Goal: Information Seeking & Learning: Find specific fact

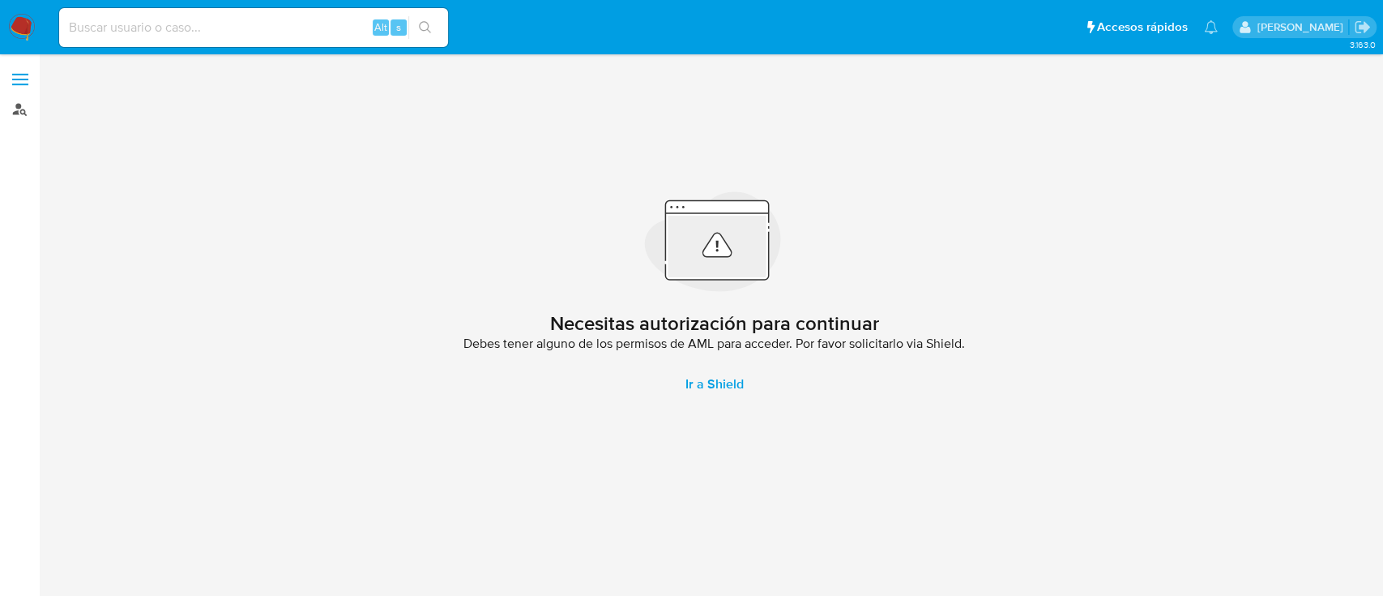
click at [17, 112] on link "Buscador de personas" at bounding box center [96, 108] width 193 height 25
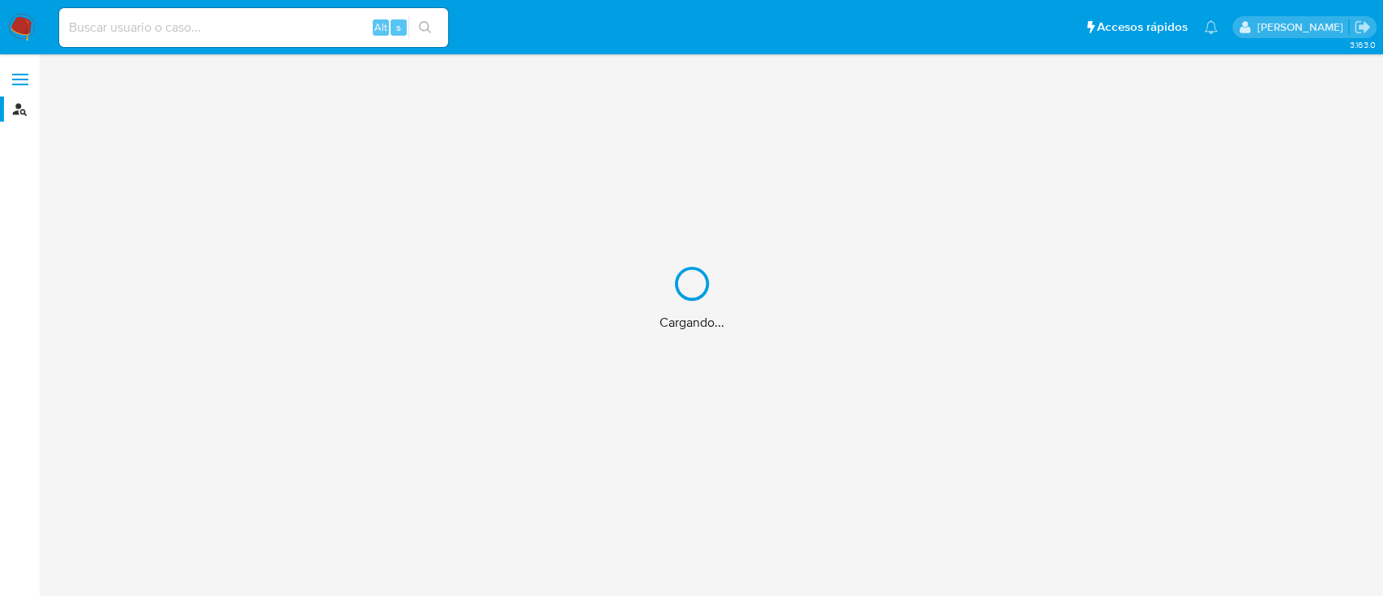
click at [277, 21] on div "Cargando..." at bounding box center [691, 298] width 1383 height 596
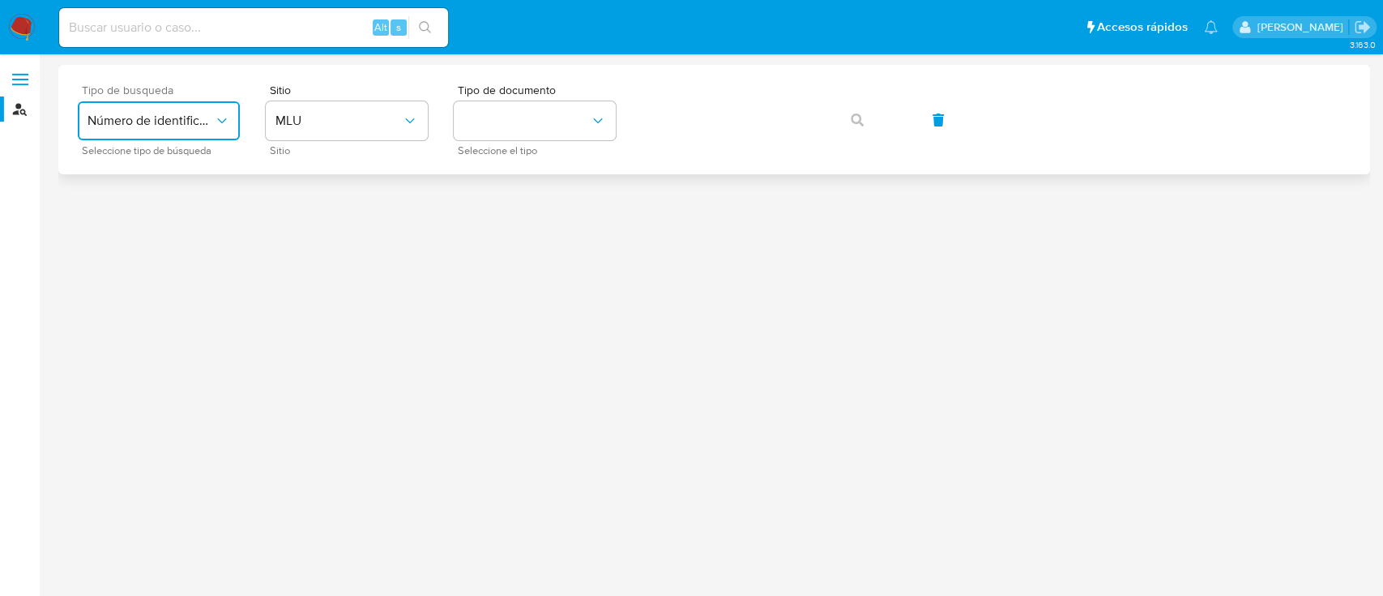
click at [212, 117] on span "Número de identificación" at bounding box center [151, 121] width 126 height 16
click at [194, 217] on div "User ID" at bounding box center [154, 219] width 133 height 39
click at [869, 110] on button "button" at bounding box center [857, 119] width 55 height 39
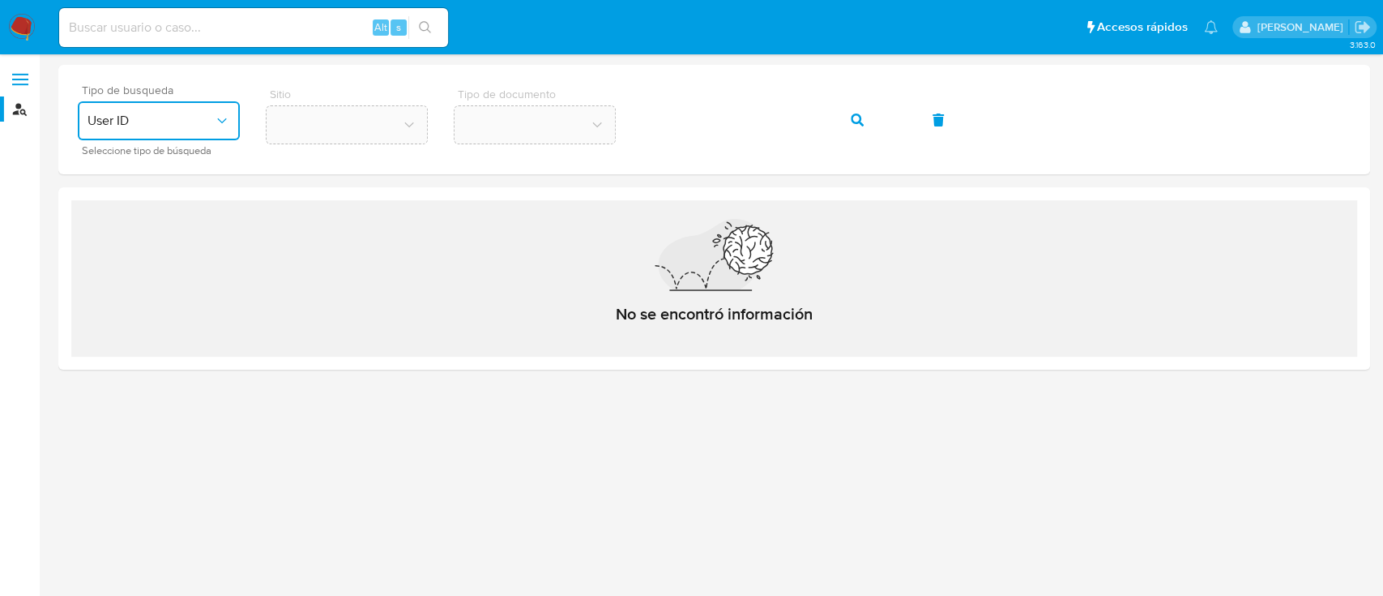
click at [182, 126] on span "User ID" at bounding box center [151, 121] width 126 height 16
click at [182, 177] on span "Número de identificación" at bounding box center [154, 172] width 133 height 32
click at [562, 125] on button "identificationType" at bounding box center [535, 120] width 162 height 39
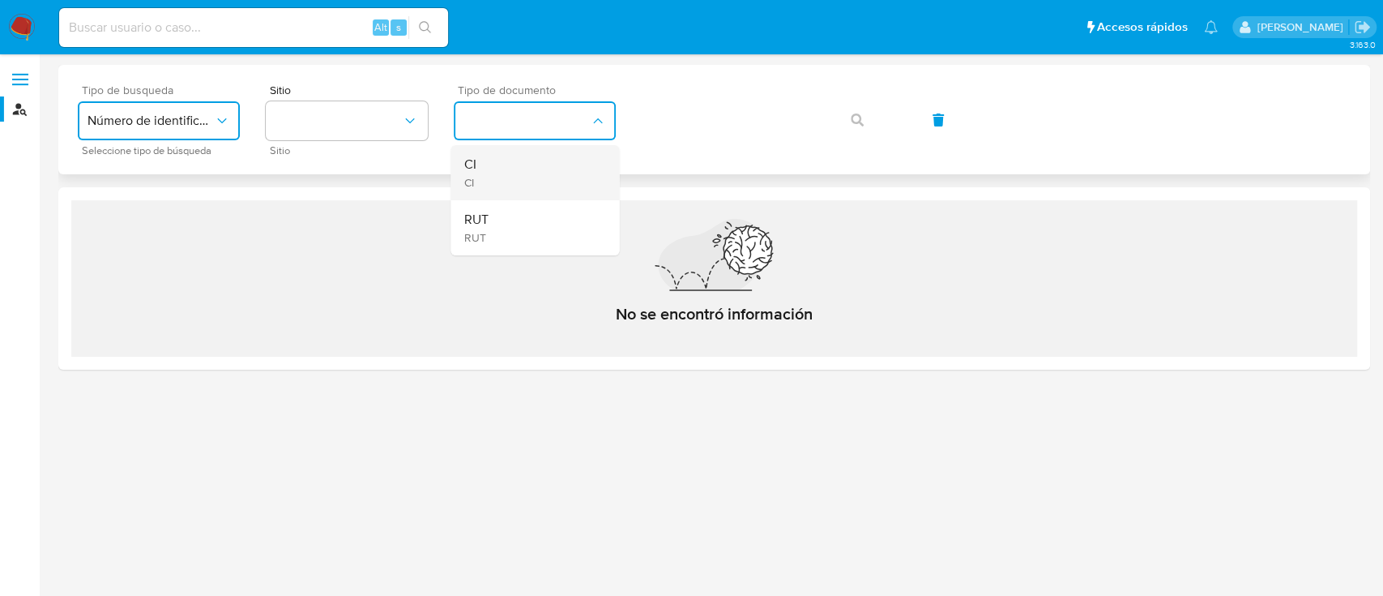
click at [515, 165] on div "CI CI" at bounding box center [530, 172] width 133 height 55
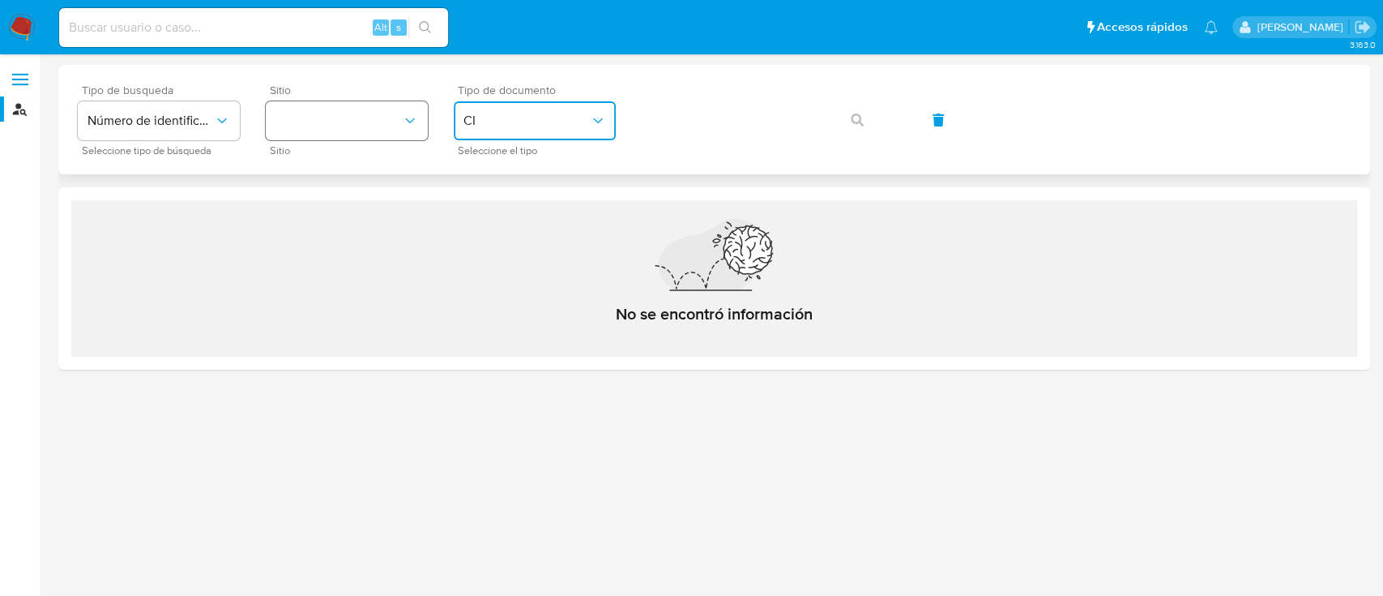
click at [346, 121] on button "site_id" at bounding box center [347, 120] width 162 height 39
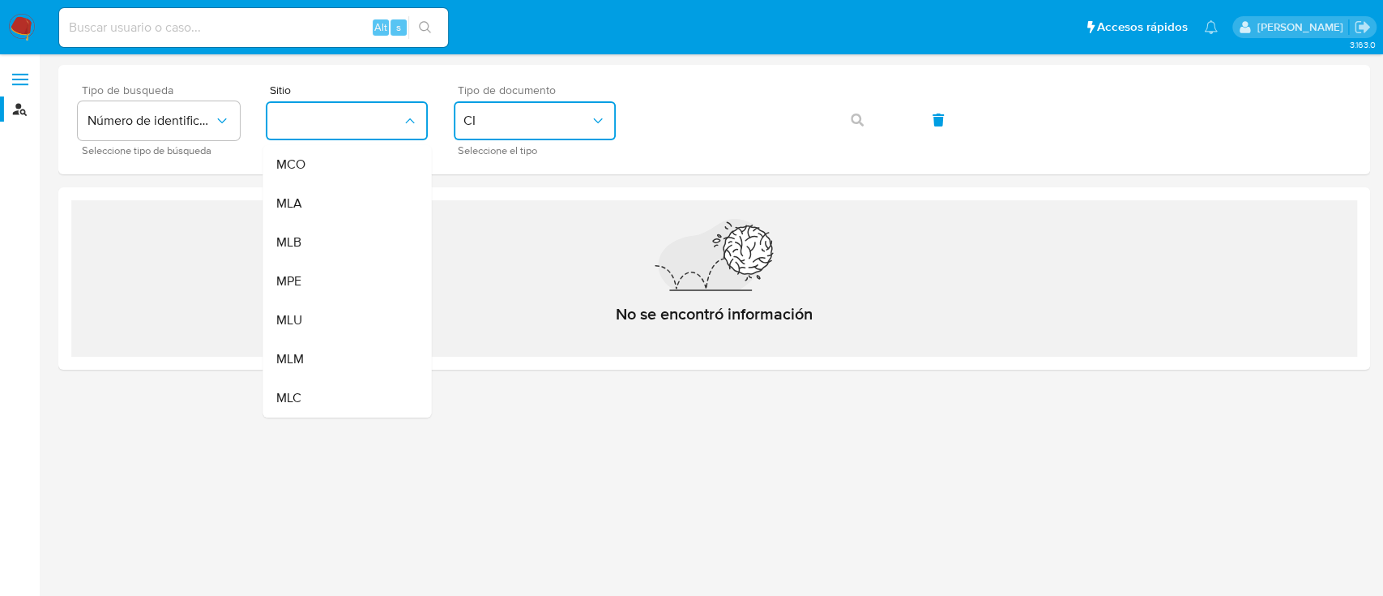
drag, startPoint x: 349, startPoint y: 312, endPoint x: 388, endPoint y: 273, distance: 55.0
click at [348, 313] on div "MLU" at bounding box center [342, 320] width 133 height 39
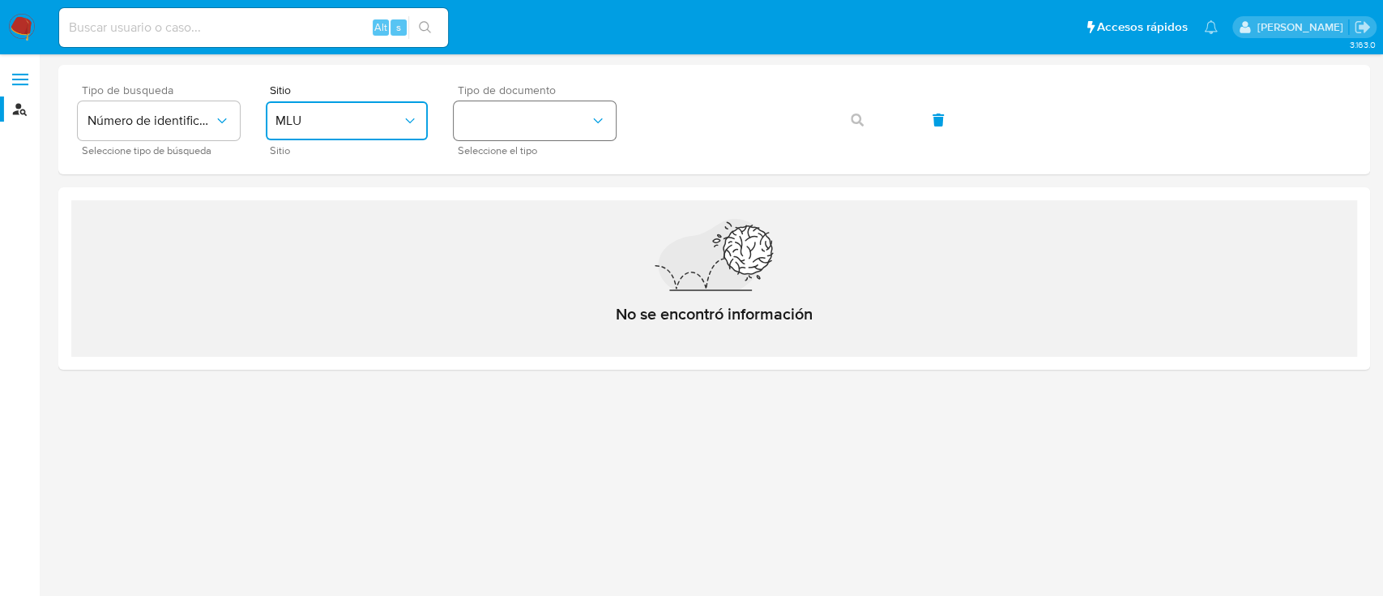
click at [549, 124] on button "identificationType" at bounding box center [535, 120] width 162 height 39
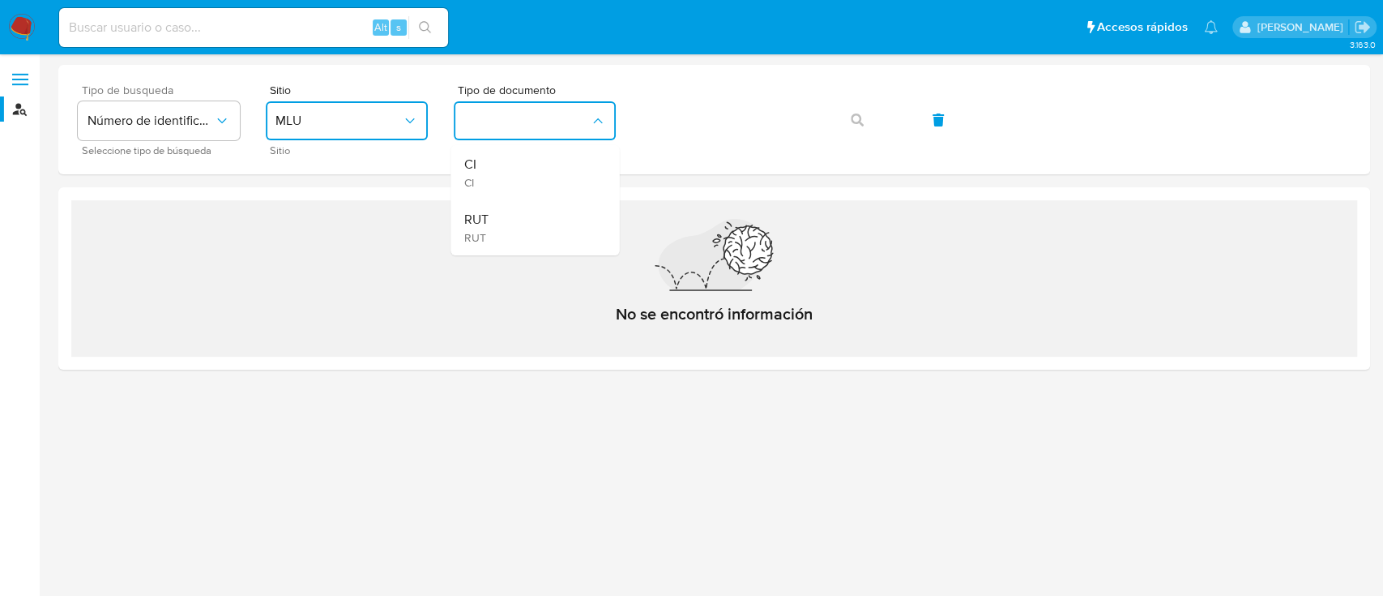
drag, startPoint x: 531, startPoint y: 177, endPoint x: 570, endPoint y: 166, distance: 40.3
click at [530, 177] on div "CI CI" at bounding box center [530, 172] width 133 height 55
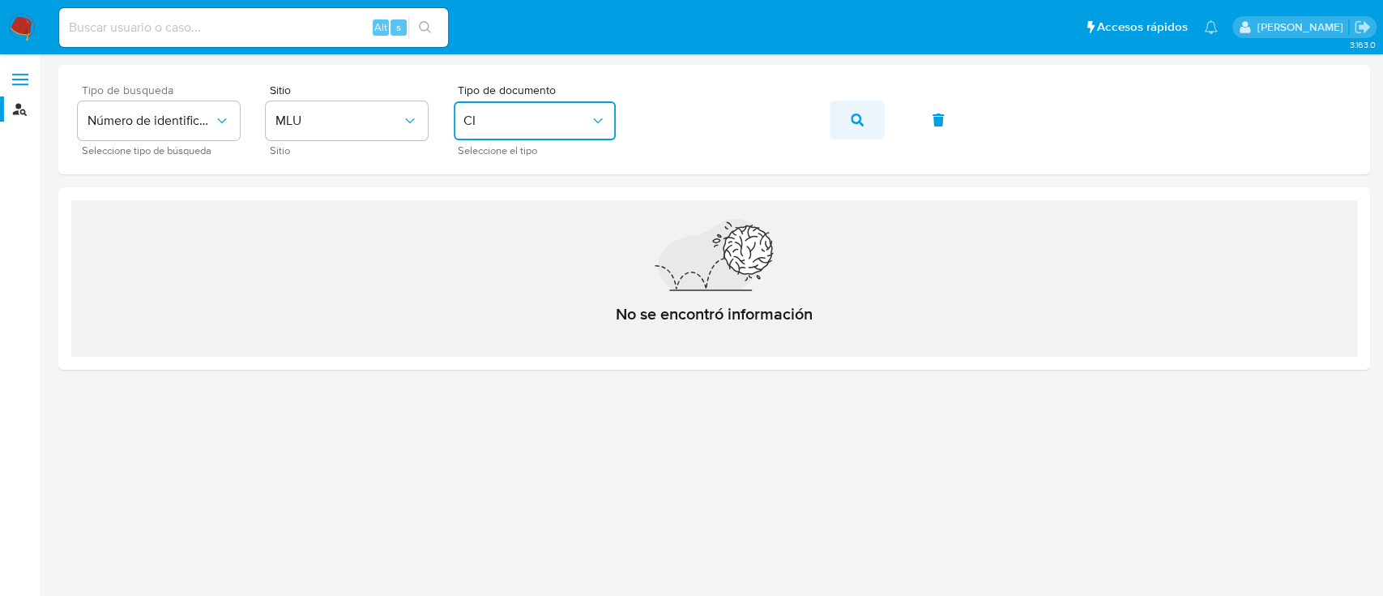
click at [853, 120] on icon "button" at bounding box center [857, 119] width 13 height 13
click at [285, 30] on input at bounding box center [253, 27] width 389 height 21
paste input "544028177"
type input "544028177"
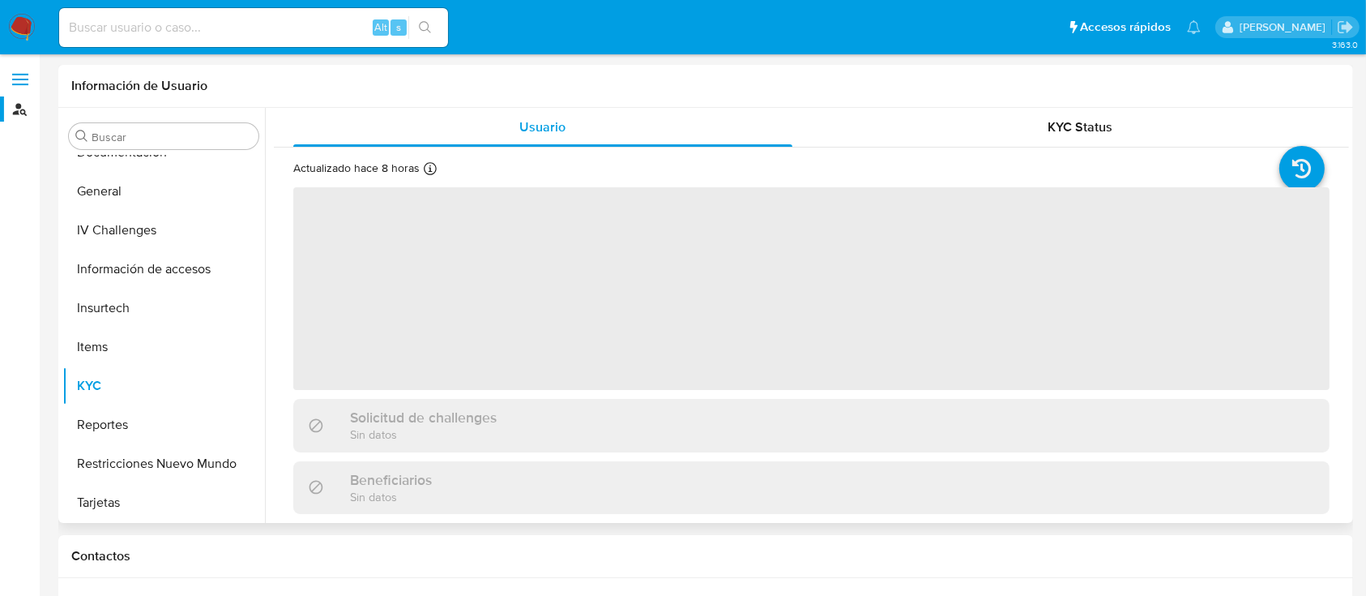
scroll to position [412, 0]
select select "10"
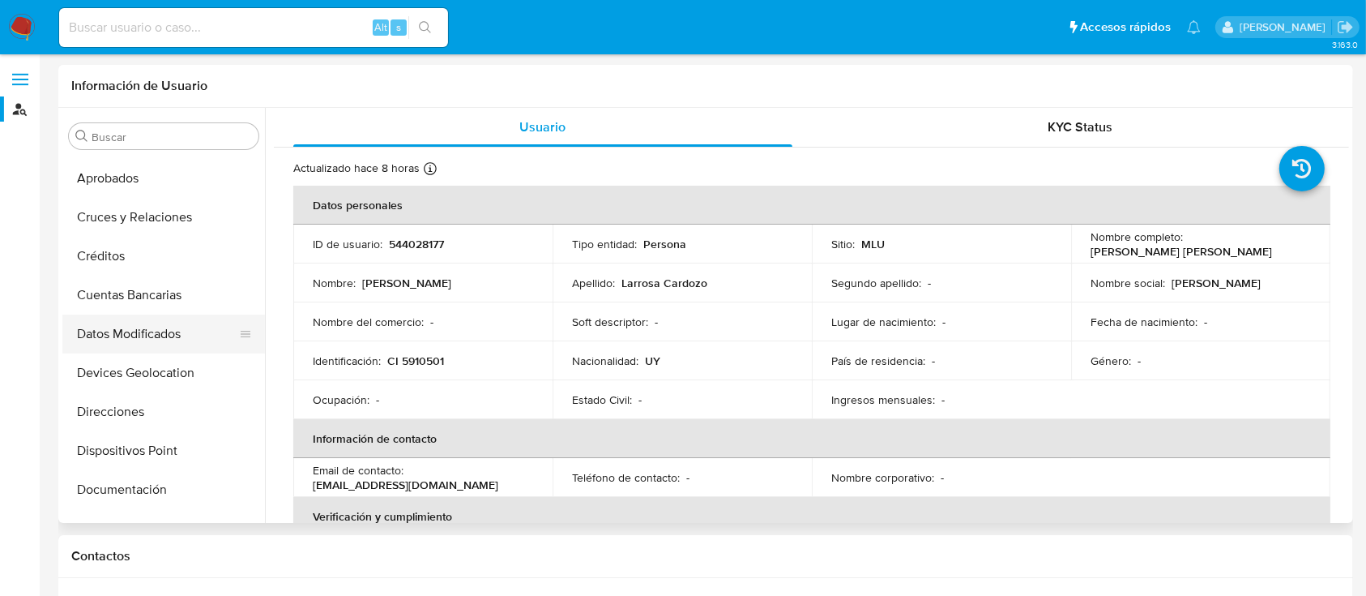
scroll to position [108, 0]
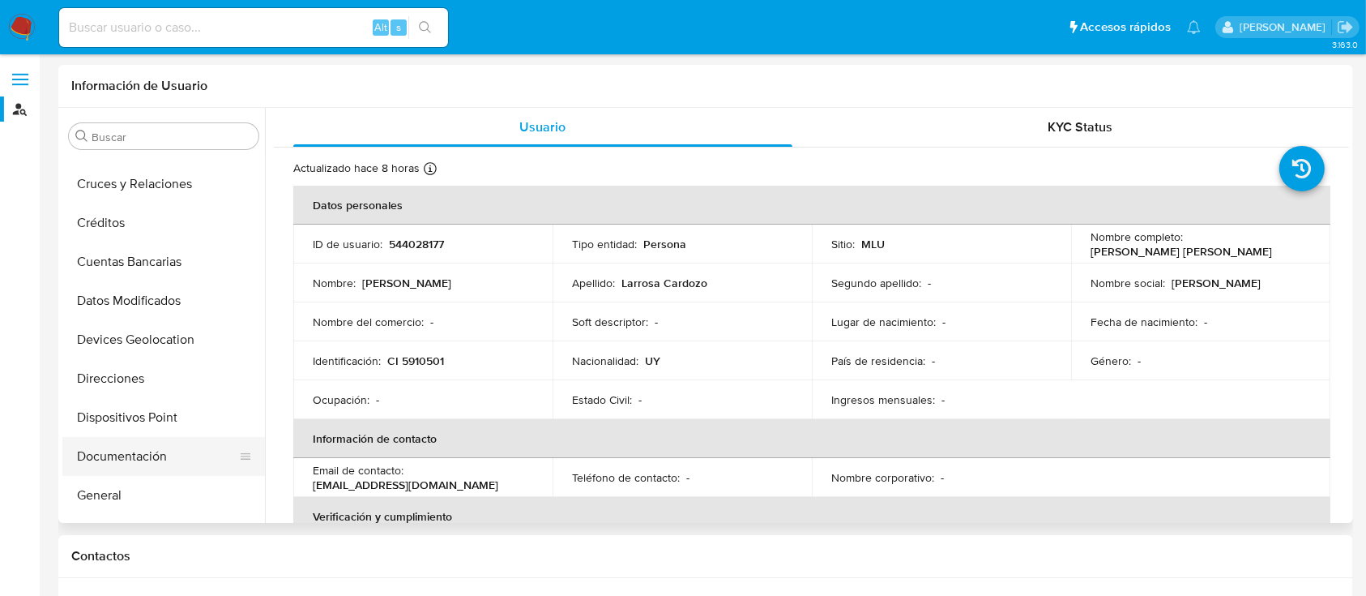
click at [139, 456] on button "Documentación" at bounding box center [157, 456] width 190 height 39
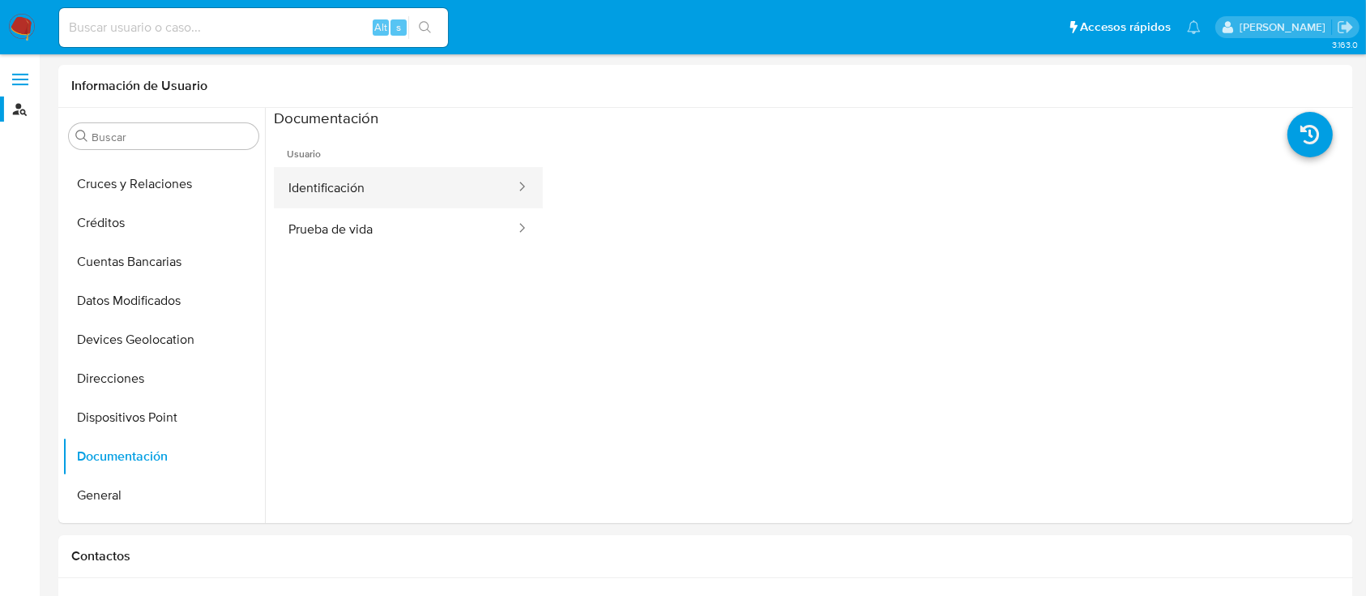
click at [371, 194] on button "Identificación" at bounding box center [395, 187] width 243 height 41
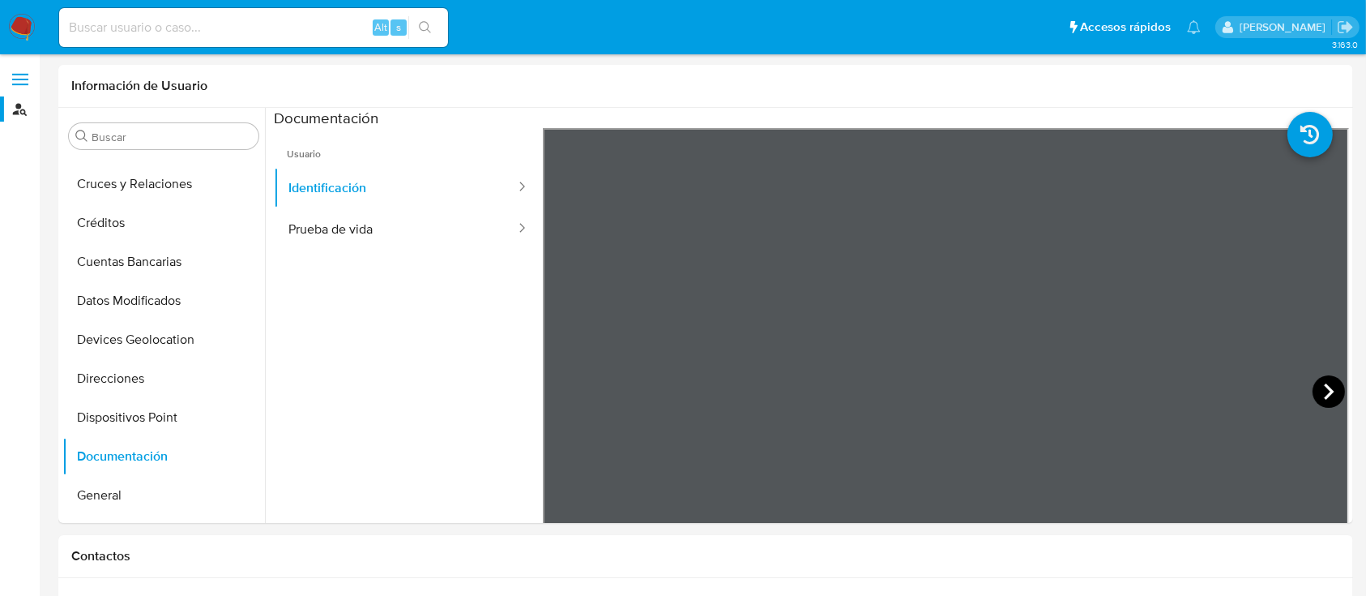
click at [1327, 395] on icon at bounding box center [1329, 391] width 32 height 32
click at [562, 390] on icon at bounding box center [563, 391] width 32 height 32
